Goal: Information Seeking & Learning: Find specific page/section

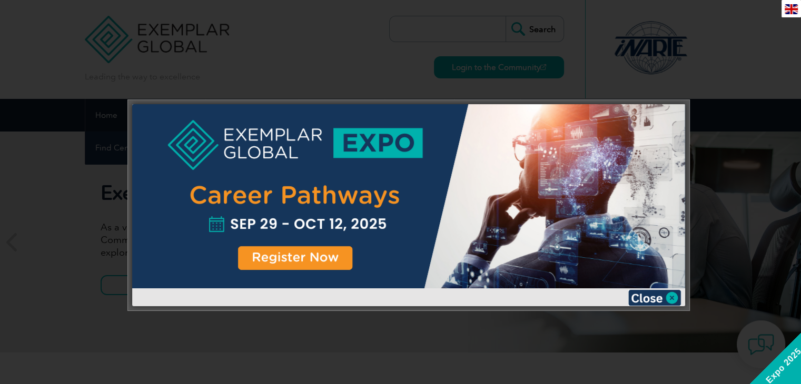
click at [521, 119] on div at bounding box center [408, 196] width 553 height 184
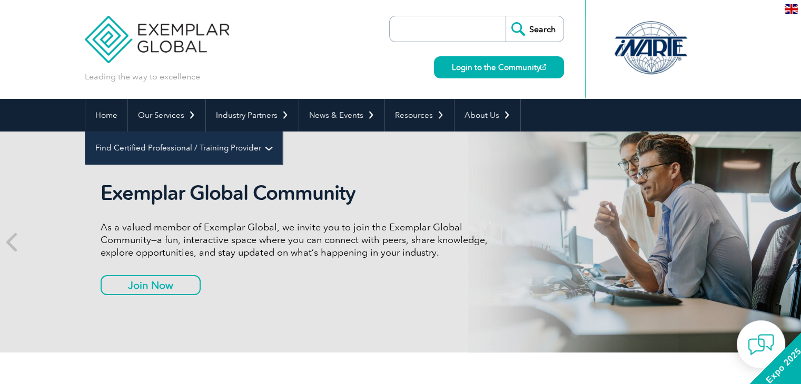
click at [282, 132] on link "Find Certified Professional / Training Provider" at bounding box center [183, 148] width 197 height 33
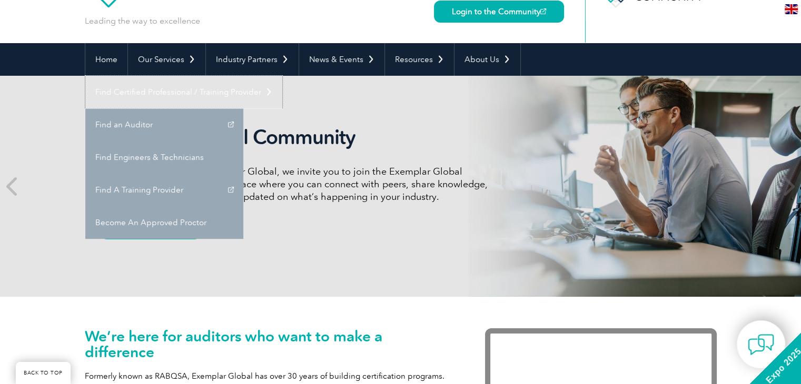
scroll to position [53, 0]
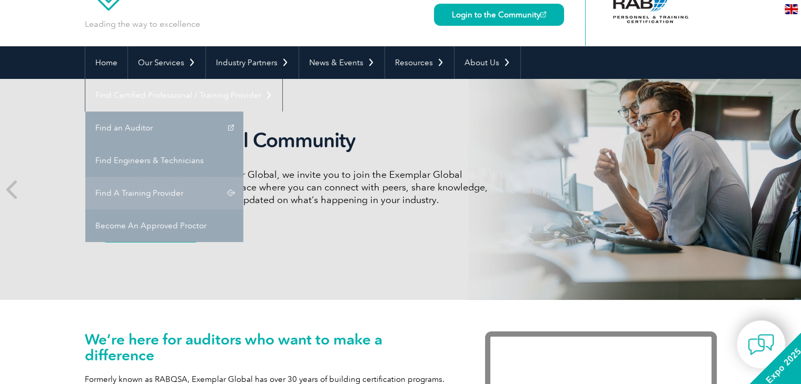
click at [243, 177] on link "Find A Training Provider" at bounding box center [164, 193] width 158 height 33
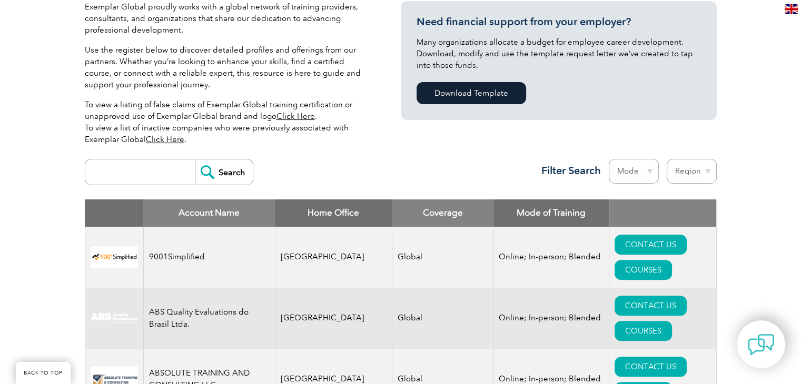
scroll to position [263, 0]
click at [157, 166] on input "search" at bounding box center [143, 172] width 104 height 25
click at [699, 169] on select "Region [GEOGRAPHIC_DATA] [GEOGRAPHIC_DATA] [GEOGRAPHIC_DATA] [GEOGRAPHIC_DATA] …" at bounding box center [692, 171] width 50 height 25
select select "[GEOGRAPHIC_DATA]"
click at [667, 159] on select "Region [GEOGRAPHIC_DATA] [GEOGRAPHIC_DATA] [GEOGRAPHIC_DATA] [GEOGRAPHIC_DATA] …" at bounding box center [692, 171] width 50 height 25
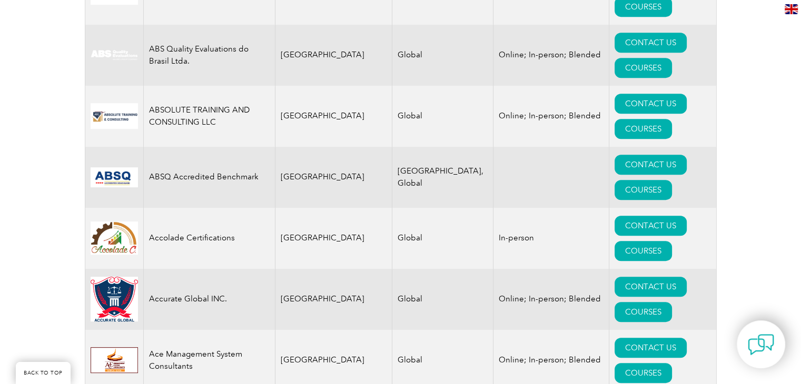
scroll to position [675, 0]
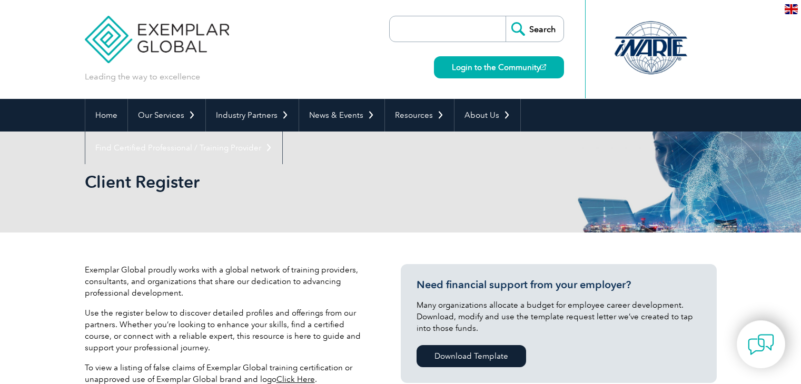
select select "[GEOGRAPHIC_DATA]"
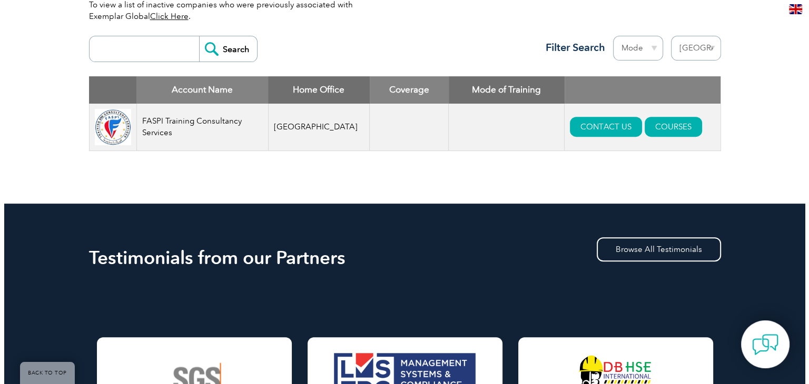
scroll to position [369, 0]
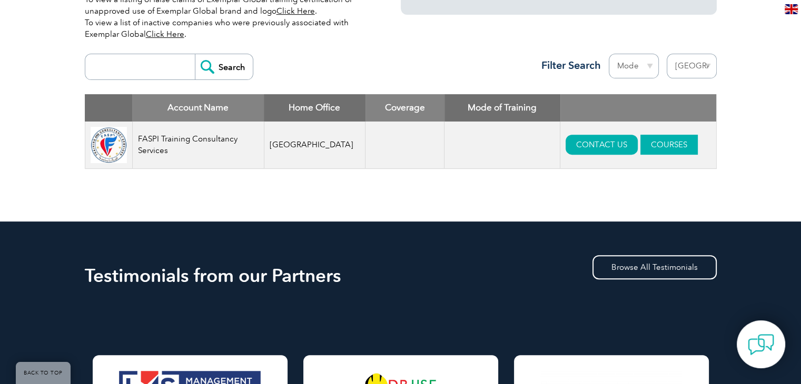
click at [640, 149] on link "COURSES" at bounding box center [668, 145] width 57 height 20
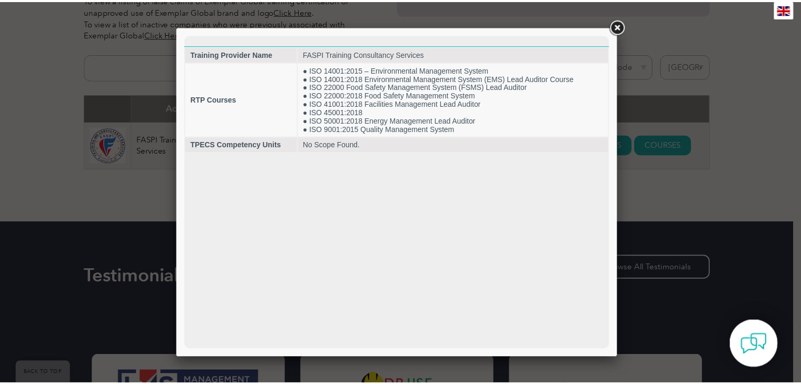
scroll to position [0, 0]
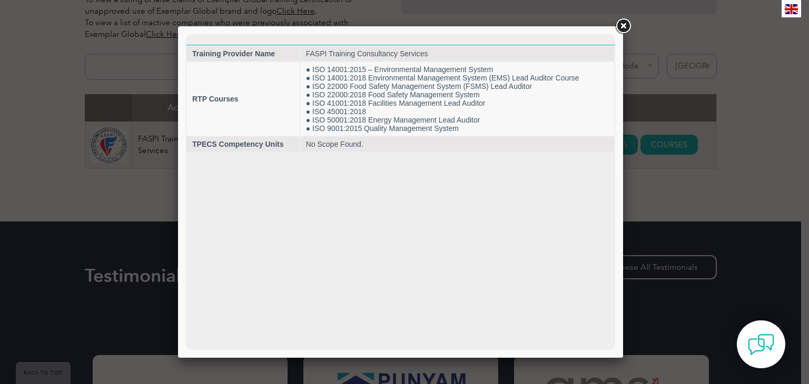
click at [623, 27] on link at bounding box center [622, 26] width 19 height 19
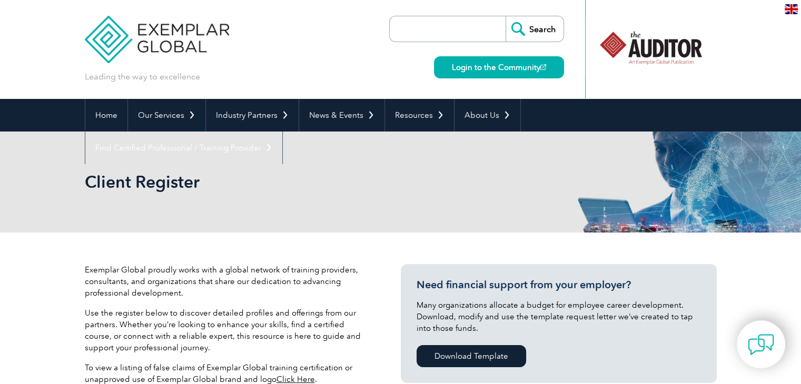
click at [655, 48] on div at bounding box center [650, 48] width 105 height 58
